Goal: Check status: Check status

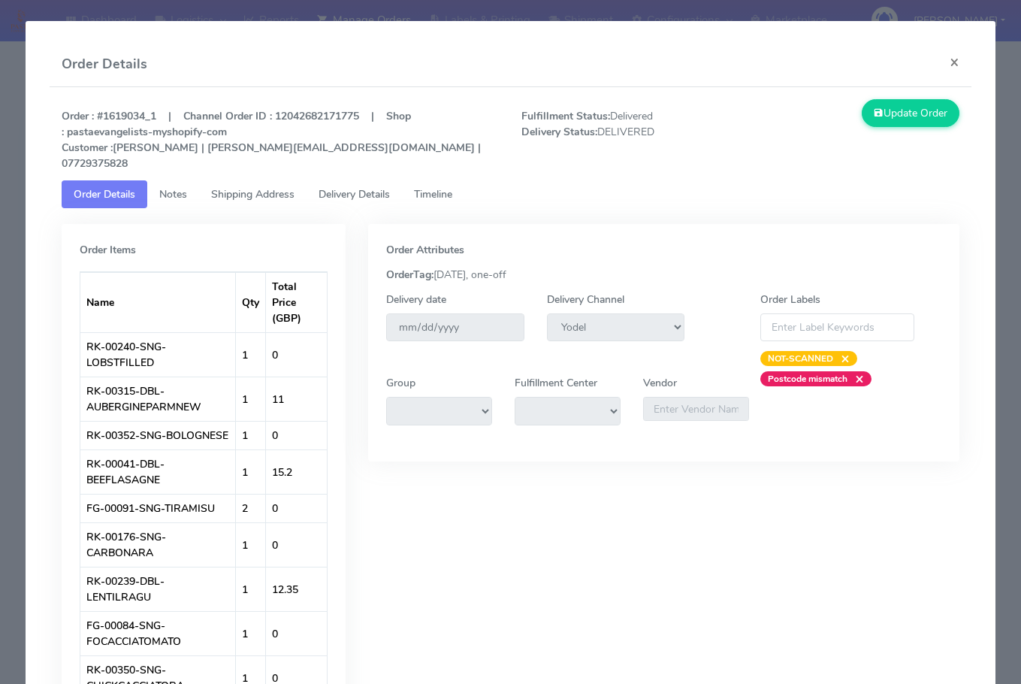
select select "5"
click at [938, 61] on button "×" at bounding box center [955, 62] width 34 height 40
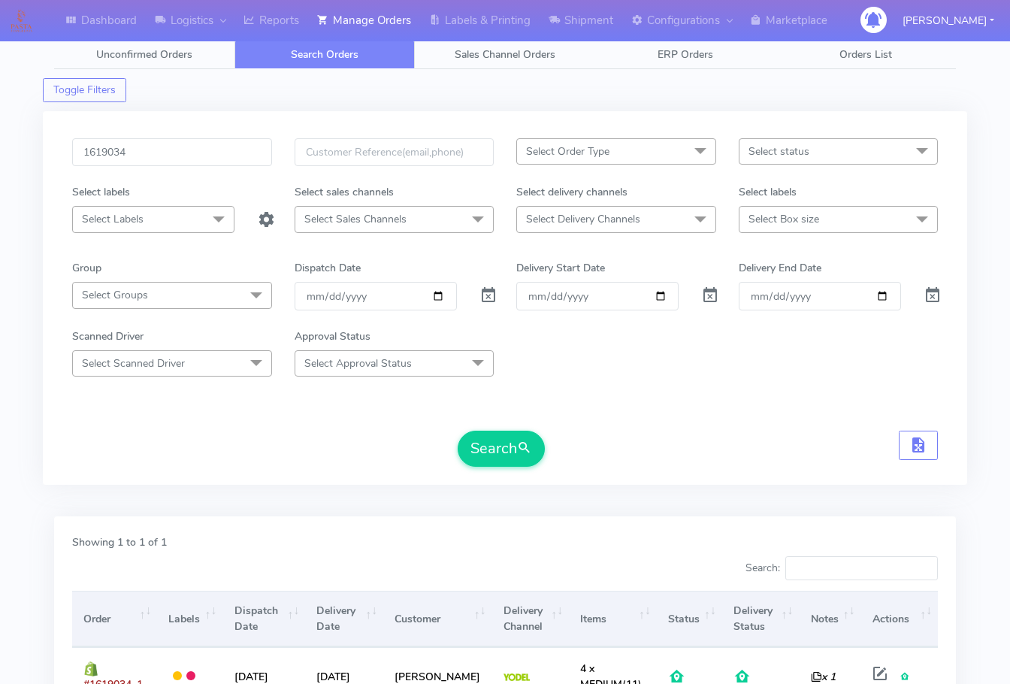
scroll to position [0, 0]
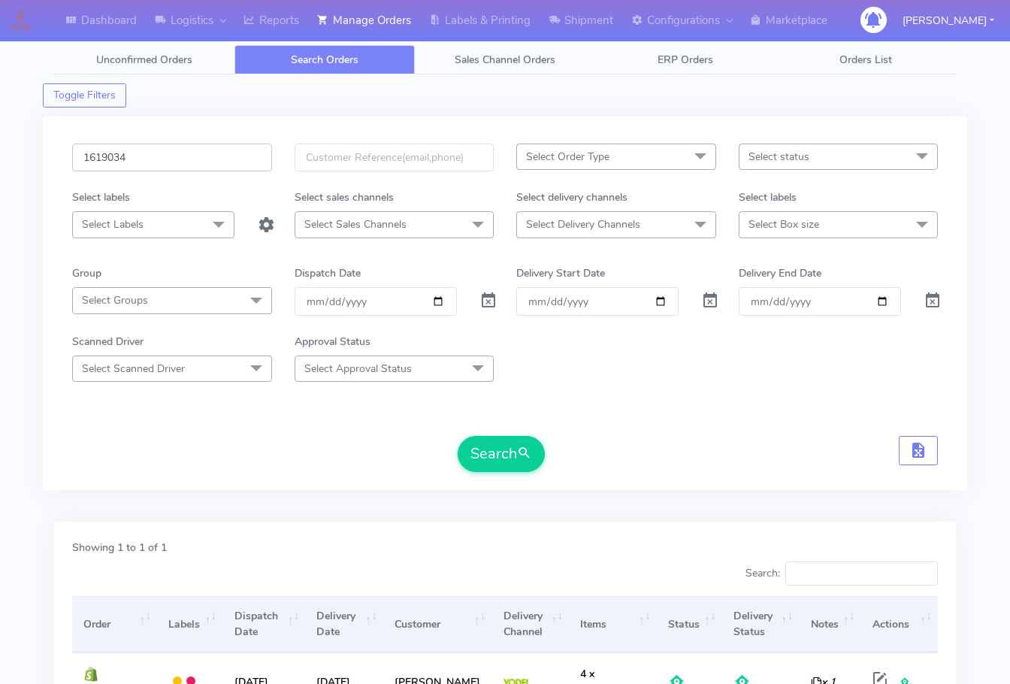
click at [143, 156] on input "1619034" at bounding box center [172, 157] width 200 height 28
paste input "8271"
click at [487, 450] on button "Search" at bounding box center [501, 454] width 87 height 36
click at [135, 151] on input "1618271" at bounding box center [172, 157] width 200 height 28
paste input "20102"
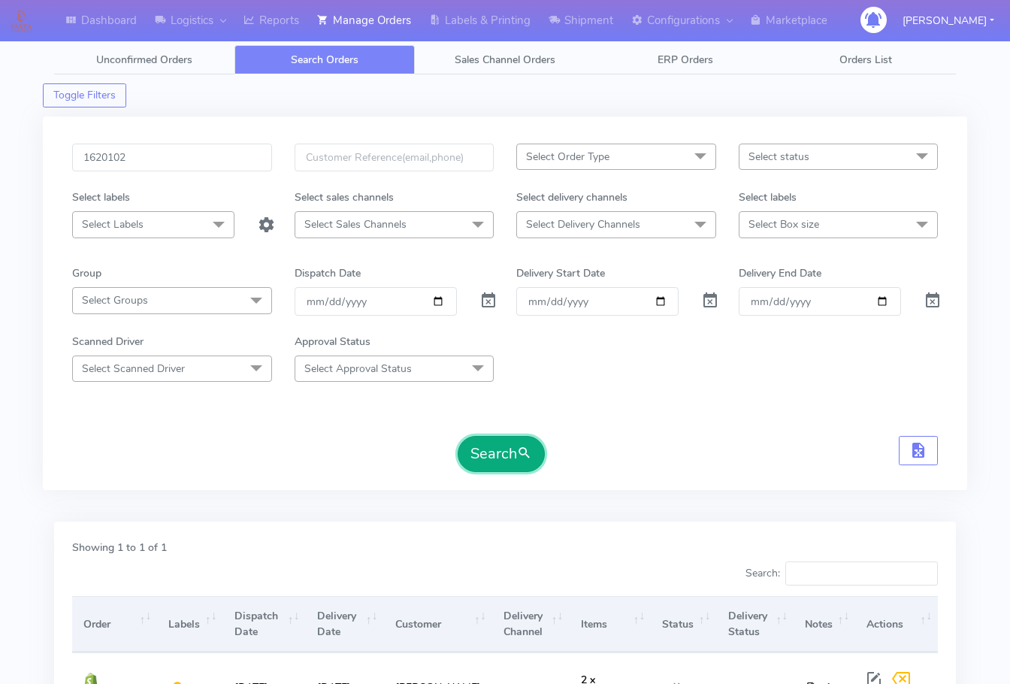
click at [477, 466] on button "Search" at bounding box center [501, 454] width 87 height 36
click at [156, 157] on input "1620102" at bounding box center [172, 157] width 200 height 28
paste input "18655"
type input "1618655"
drag, startPoint x: 503, startPoint y: 449, endPoint x: 516, endPoint y: 449, distance: 13.5
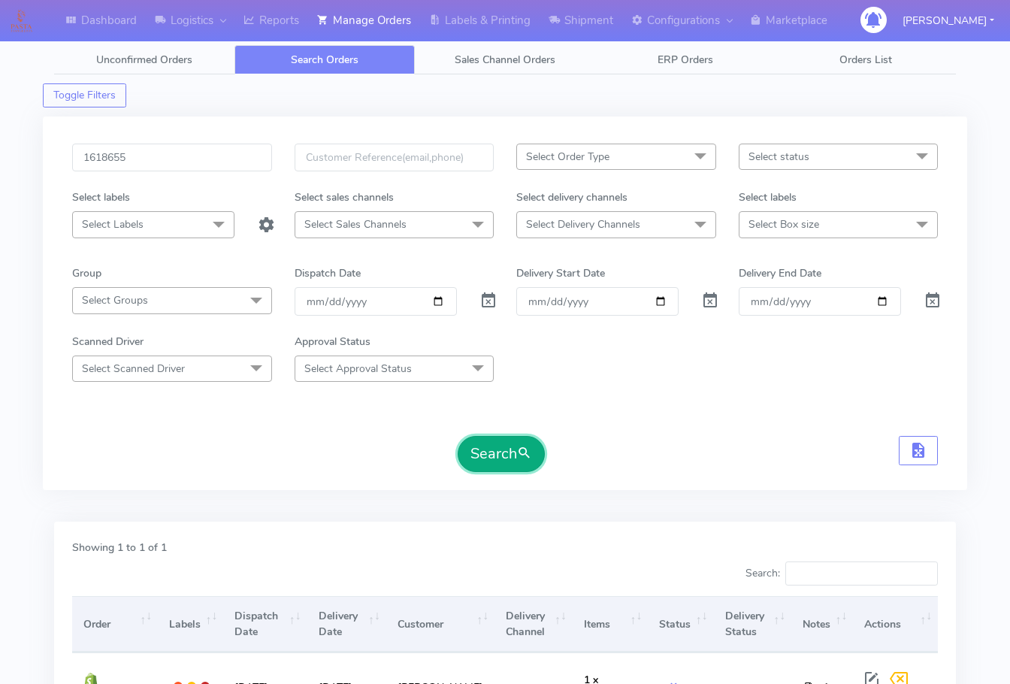
click at [506, 449] on button "Search" at bounding box center [501, 454] width 87 height 36
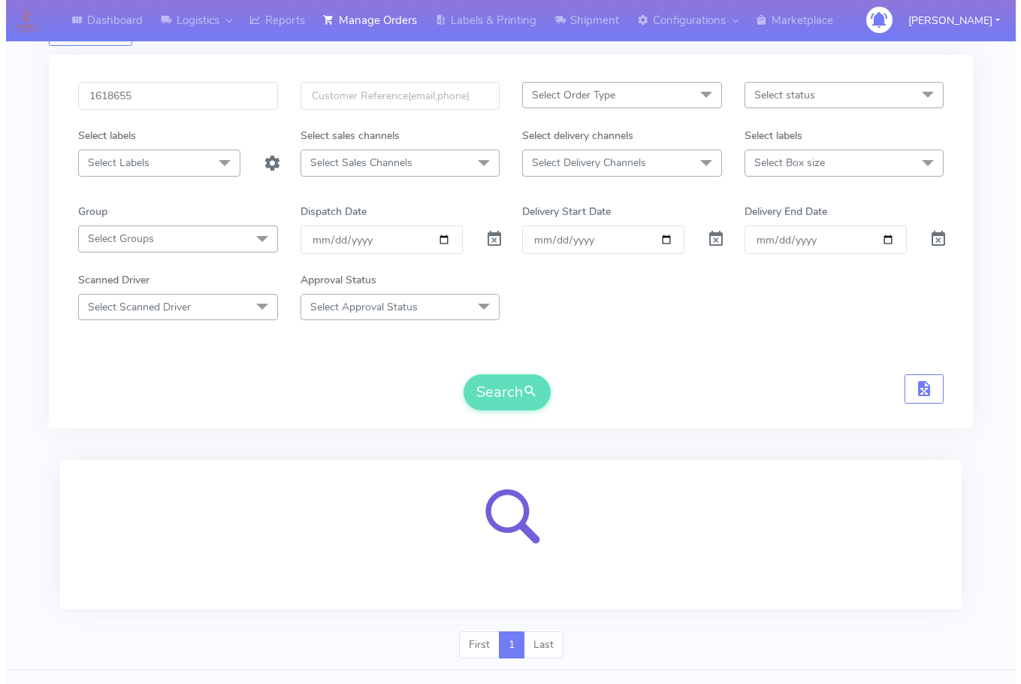
scroll to position [93, 0]
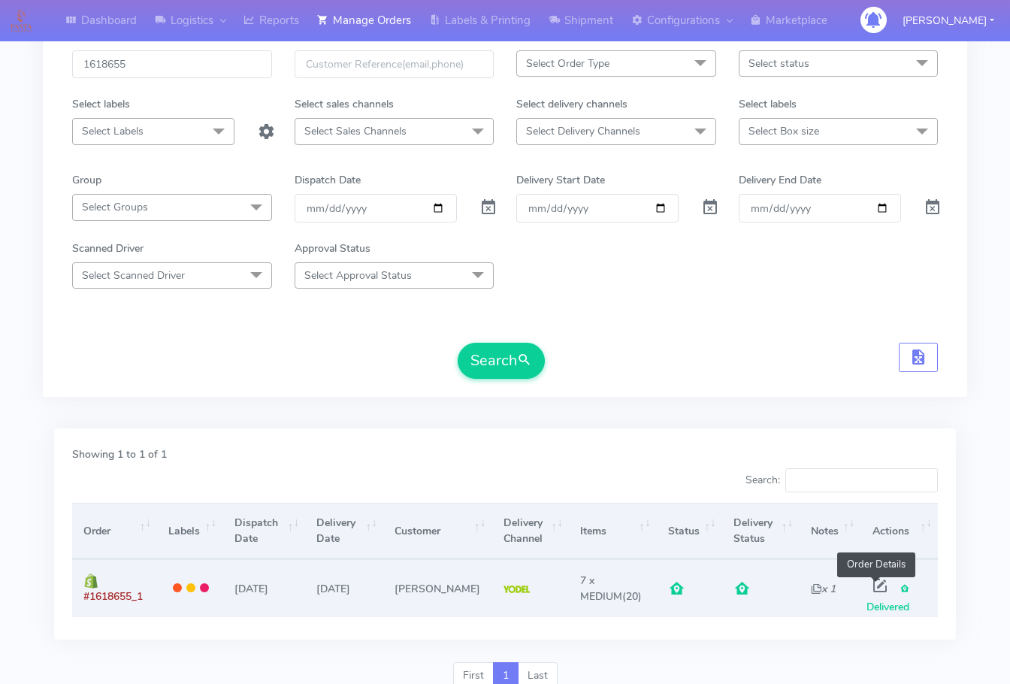
click at [878, 591] on span at bounding box center [879, 588] width 27 height 14
select select "5"
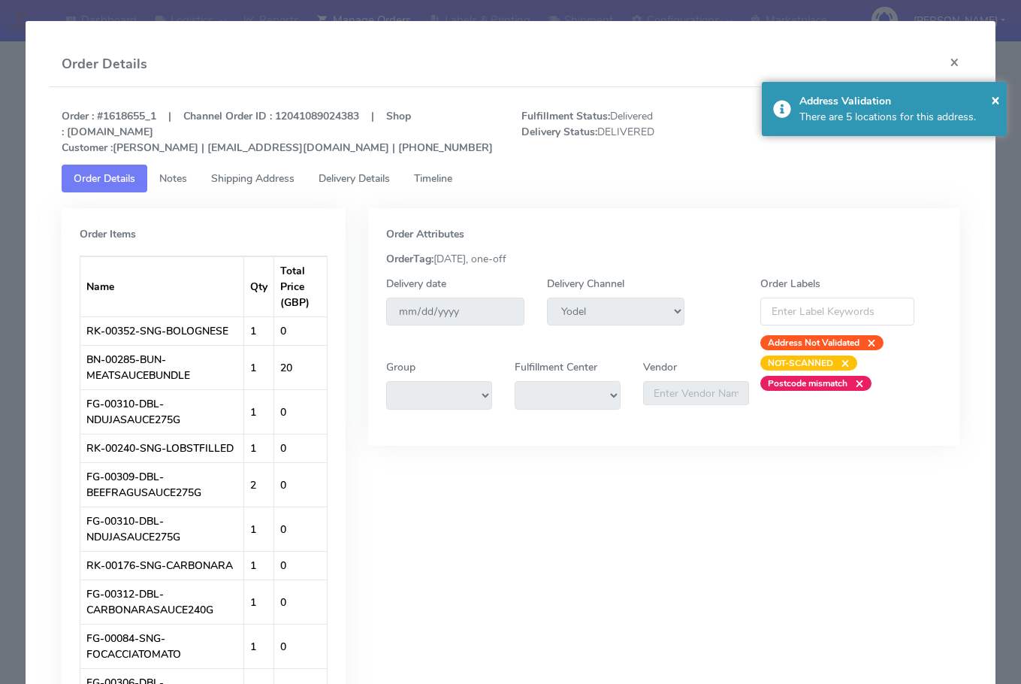
click at [243, 178] on span "Shipping Address" at bounding box center [252, 178] width 83 height 14
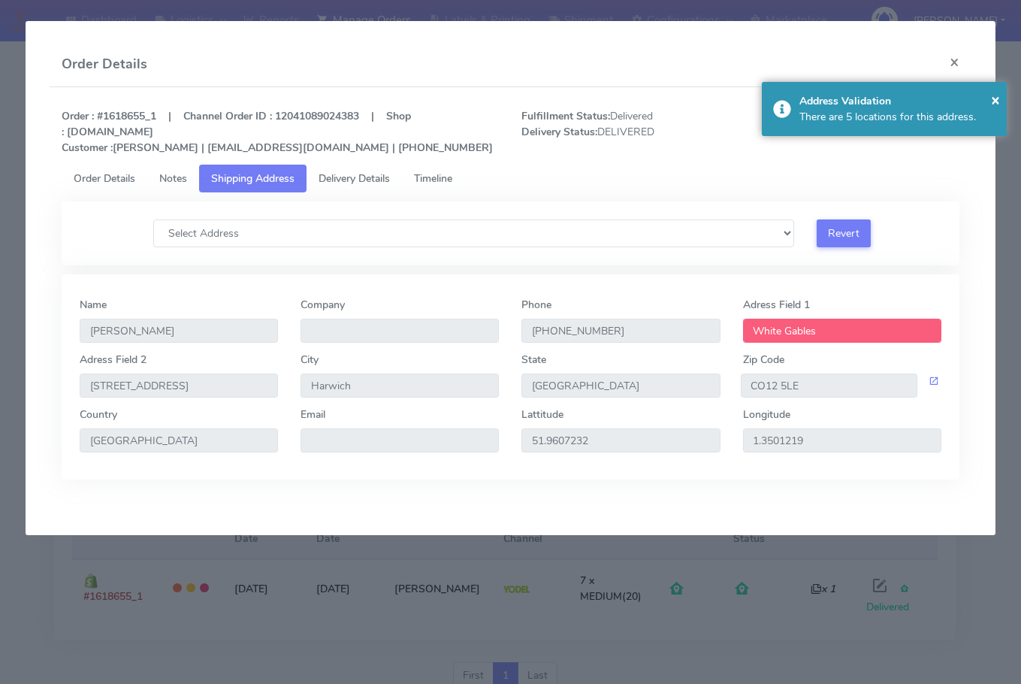
click at [350, 172] on span "Delivery Details" at bounding box center [354, 178] width 71 height 14
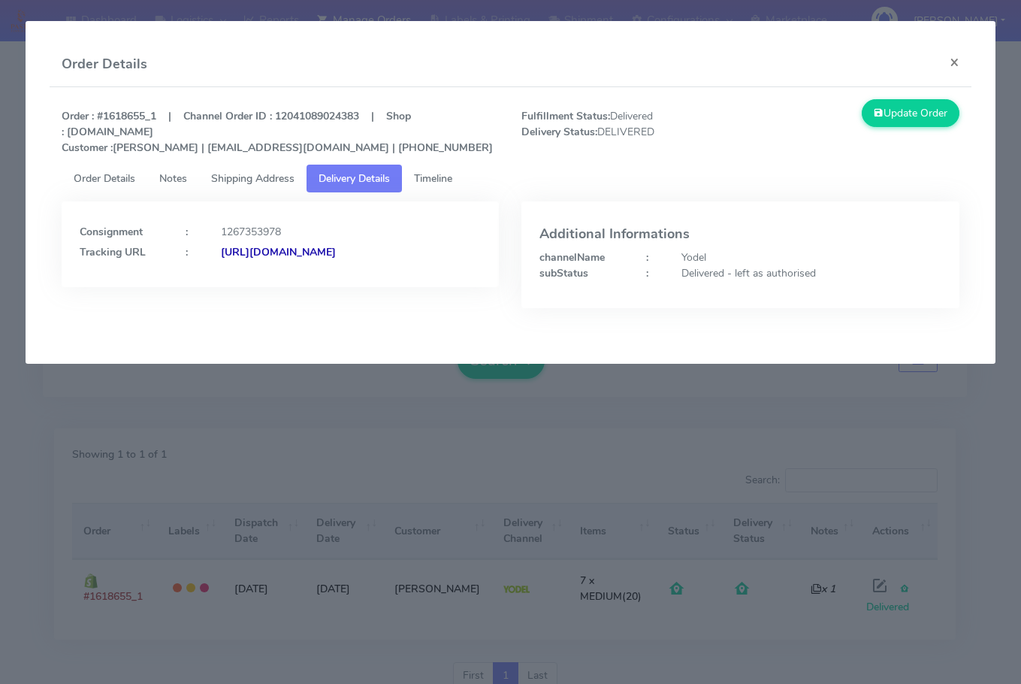
drag, startPoint x: 383, startPoint y: 265, endPoint x: 243, endPoint y: 281, distance: 140.6
click at [243, 281] on div "Consignment : 1267353978 Tracking URL : [URL][DOMAIN_NAME]" at bounding box center [280, 244] width 437 height 86
copy strong "JJD0002249960882757"
